Goal: Task Accomplishment & Management: Manage account settings

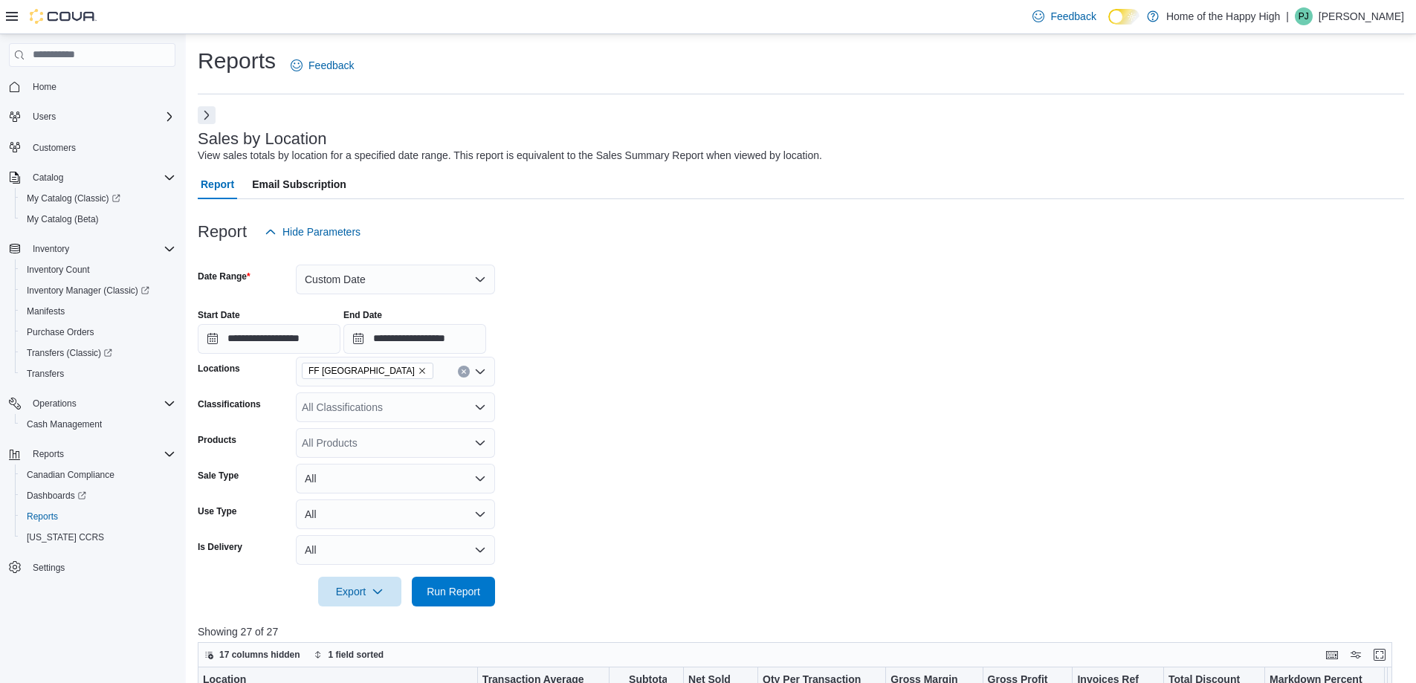
scroll to position [517, 0]
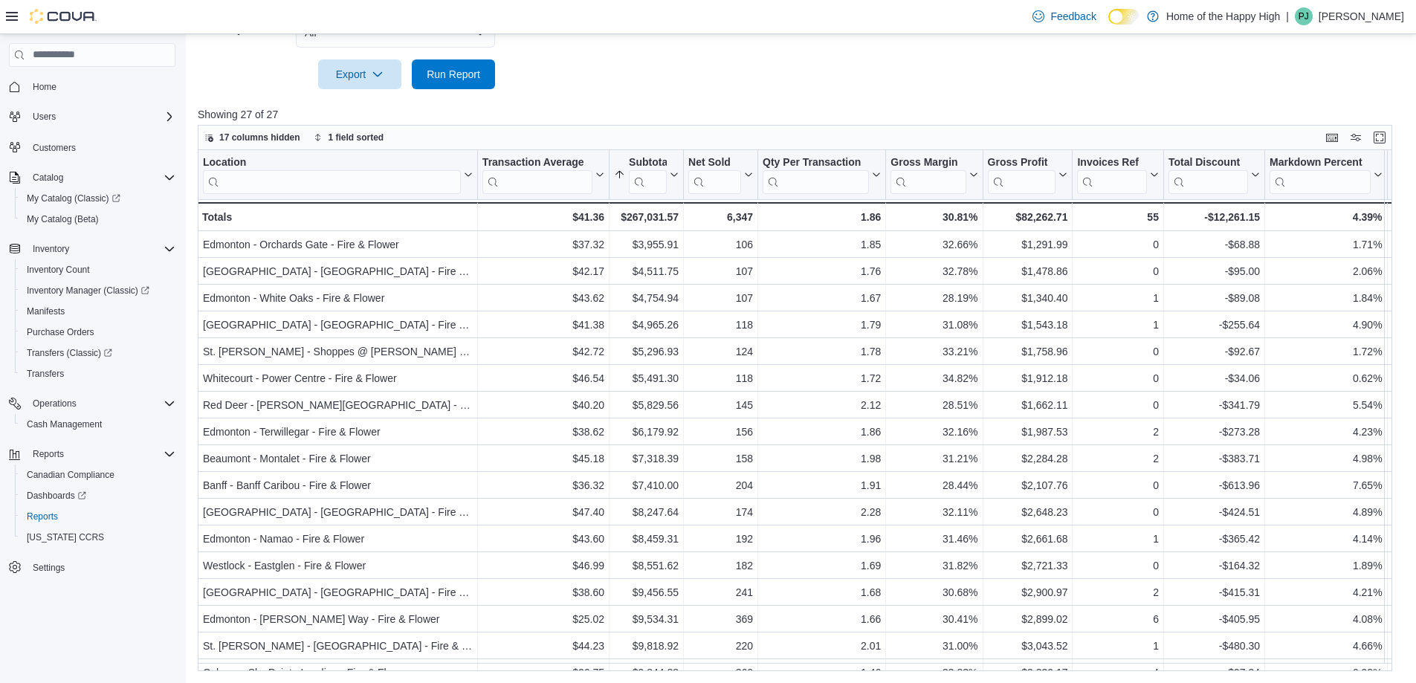
click at [1320, 13] on p "[PERSON_NAME]" at bounding box center [1362, 16] width 86 height 18
click at [1290, 145] on span "Sign Out" at bounding box center [1309, 145] width 40 height 15
